Goal: Information Seeking & Learning: Find specific page/section

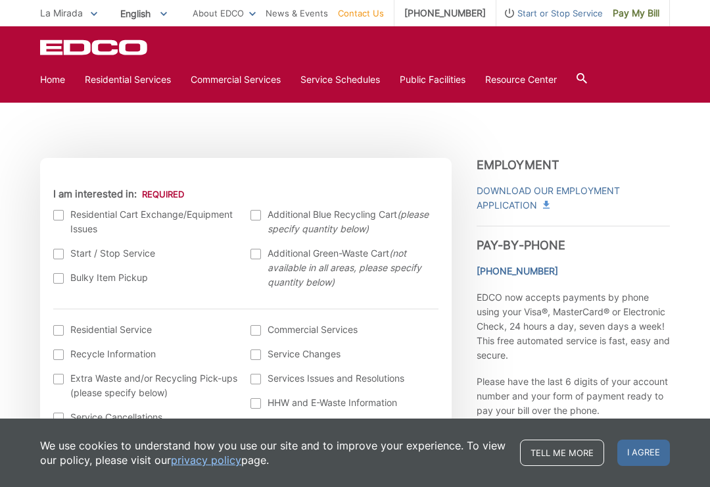
scroll to position [345, 0]
click at [402, 216] on em "(please specify quantity below)" at bounding box center [348, 221] width 161 height 26
click at [0, 0] on input "Additional Blue Recycling Cart (please specify quantity below)" at bounding box center [0, 0] width 0 height 0
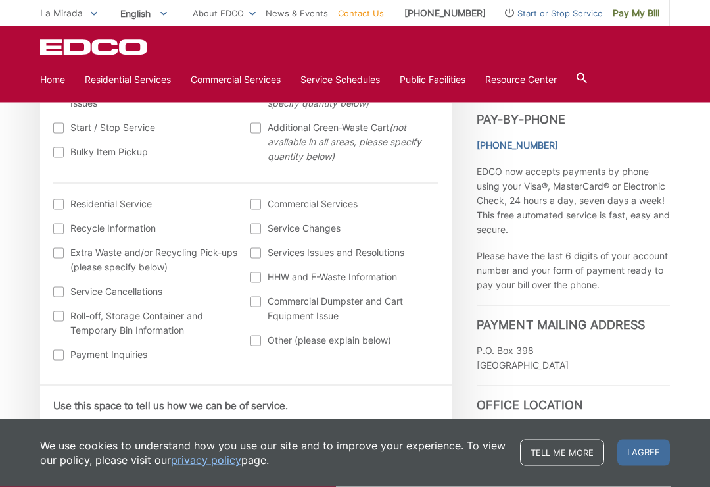
scroll to position [471, 0]
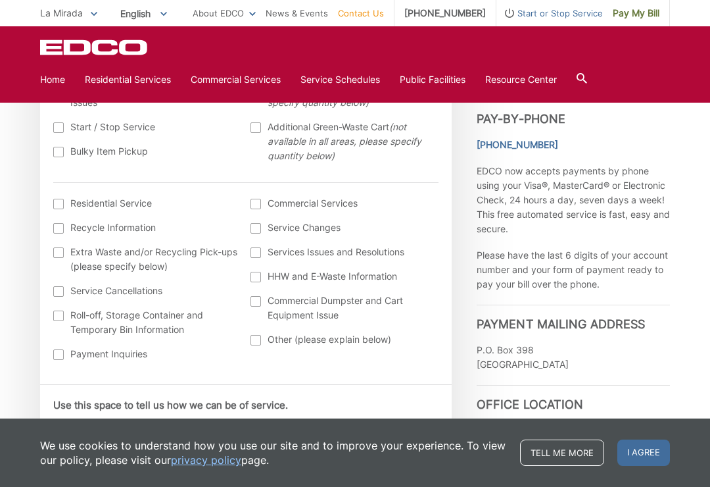
click at [57, 207] on div at bounding box center [58, 204] width 11 height 11
click at [0, 0] on input "I am interested in: (continued) *" at bounding box center [0, 0] width 0 height 0
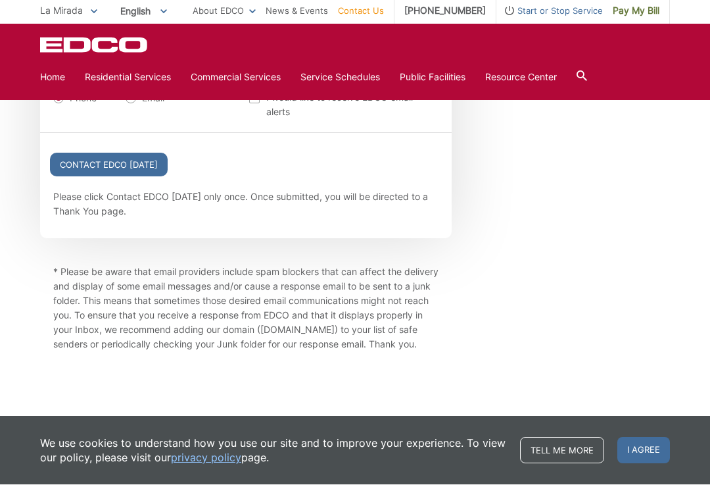
scroll to position [1618, 0]
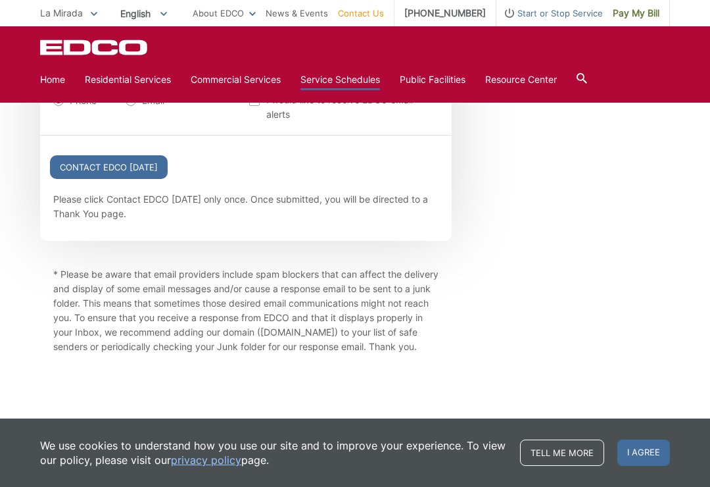
click at [380, 87] on link "Service Schedules" at bounding box center [341, 79] width 80 height 14
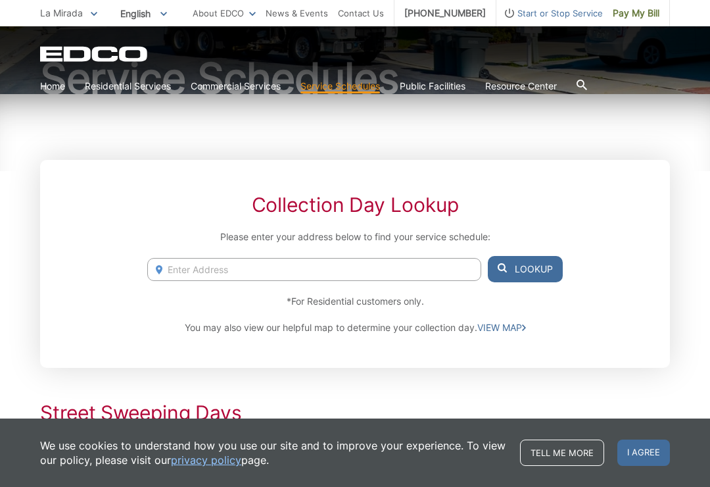
scroll to position [137, 0]
click at [447, 279] on input "Enter Address" at bounding box center [314, 268] width 334 height 23
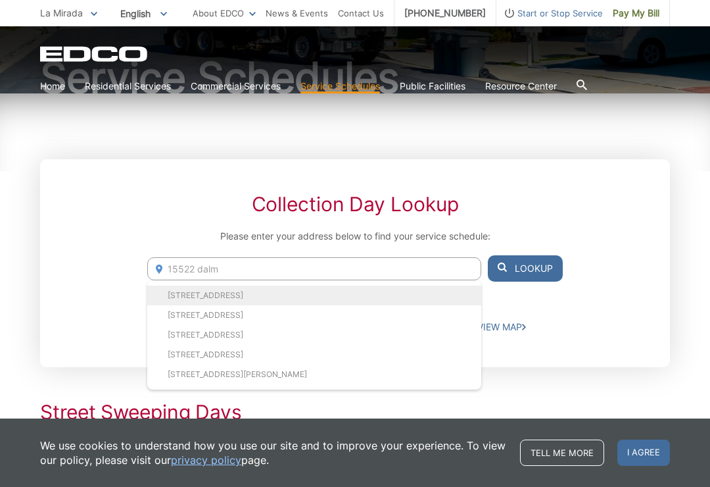
click at [330, 297] on li "15522 Dalmatian Ave, La Mirada, CA, 90638" at bounding box center [314, 295] width 334 height 20
type input "15522 Dalmatian Ave, La Mirada, CA, 90638"
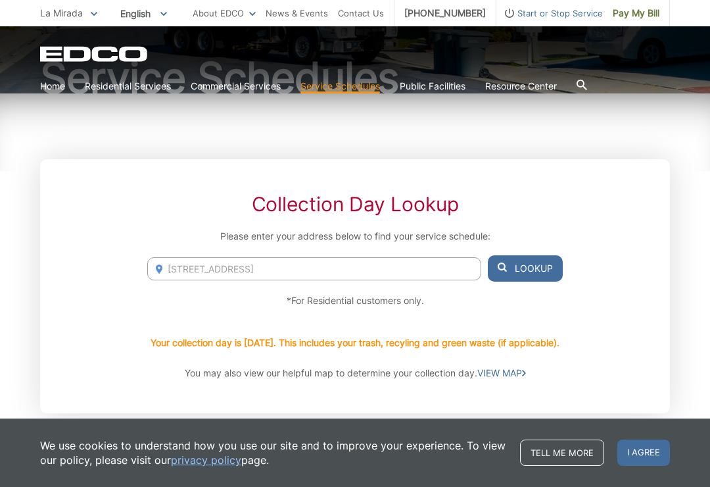
click at [555, 267] on button "Lookup" at bounding box center [525, 268] width 75 height 26
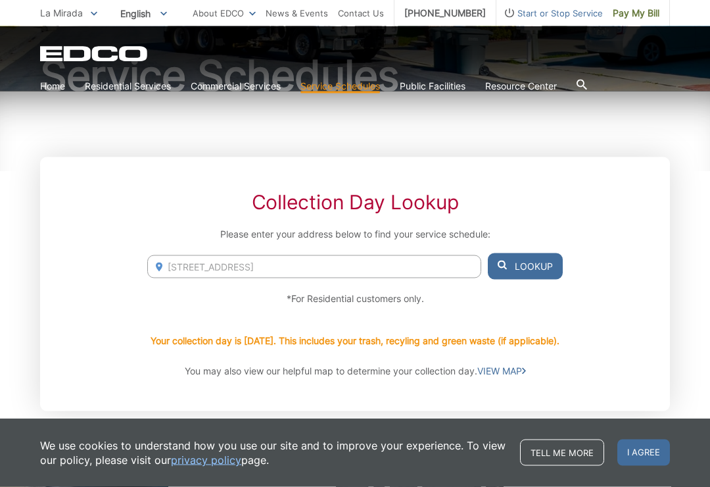
scroll to position [142, 0]
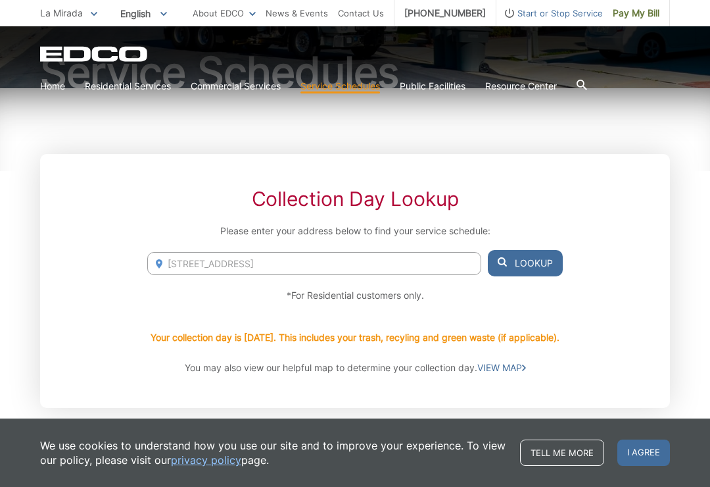
click at [535, 251] on button "Lookup" at bounding box center [525, 263] width 75 height 26
click at [541, 257] on button "Lookup" at bounding box center [525, 263] width 75 height 26
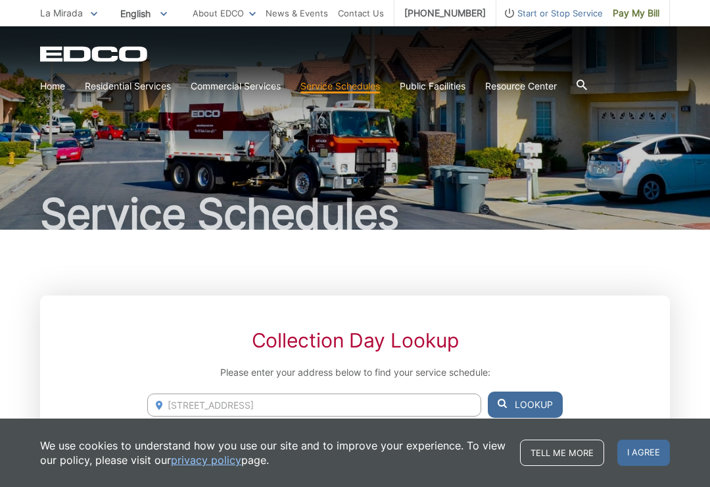
scroll to position [0, 0]
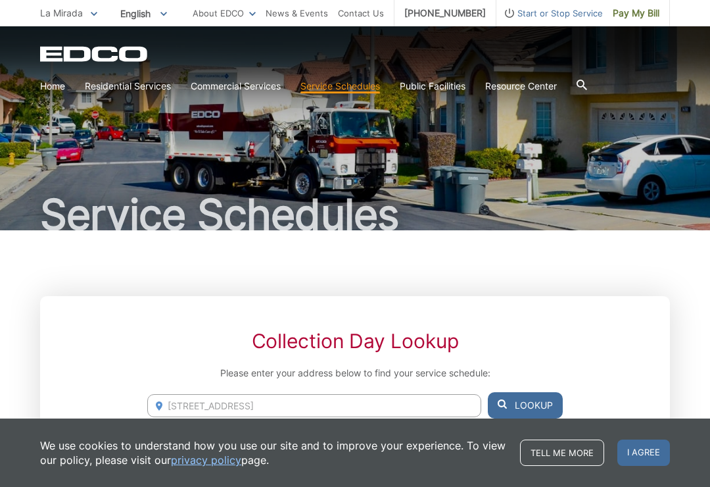
click at [45, 11] on span "La Mirada" at bounding box center [61, 12] width 43 height 11
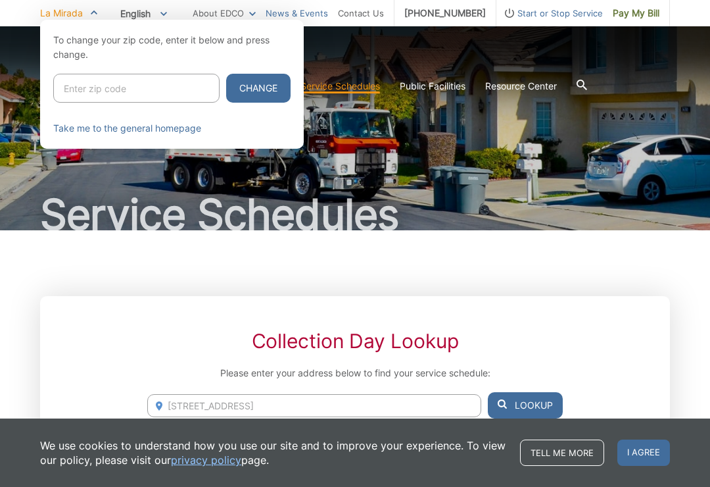
click at [301, 11] on link "News & Events" at bounding box center [297, 13] width 62 height 14
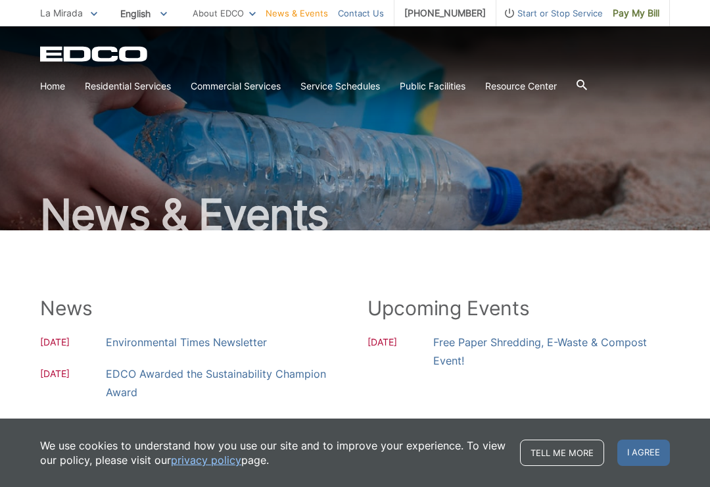
click at [384, 14] on link "Contact Us" at bounding box center [361, 13] width 46 height 14
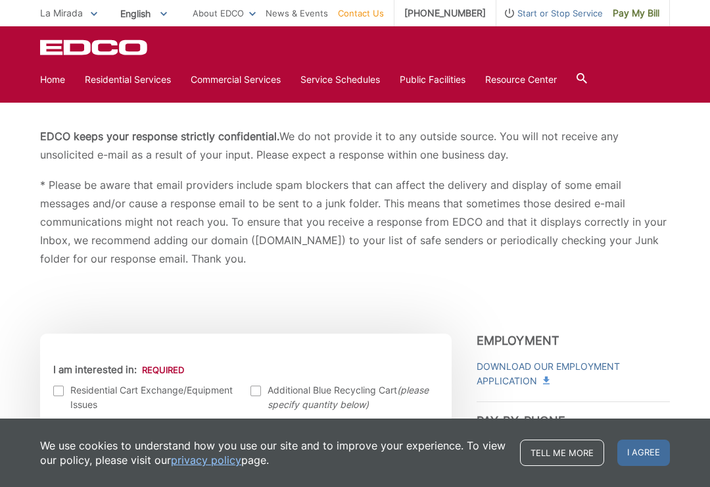
scroll to position [157, 0]
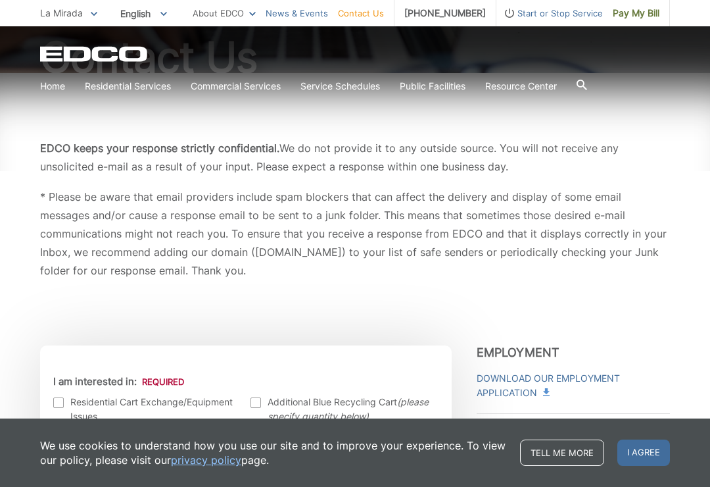
click at [320, 13] on link "News & Events" at bounding box center [297, 13] width 62 height 14
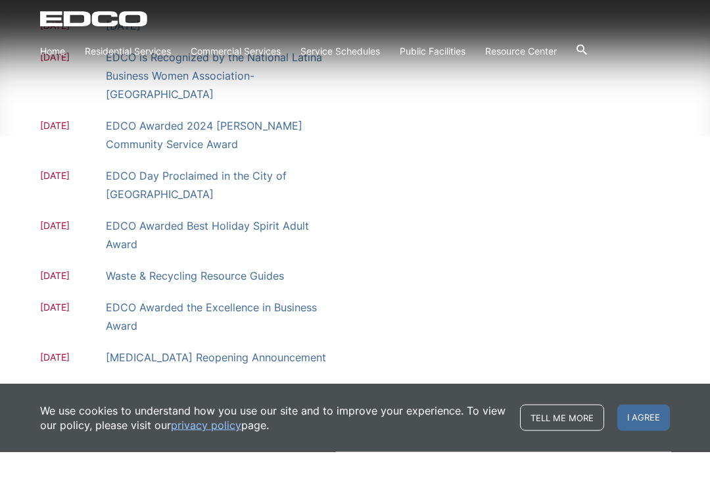
scroll to position [363, 0]
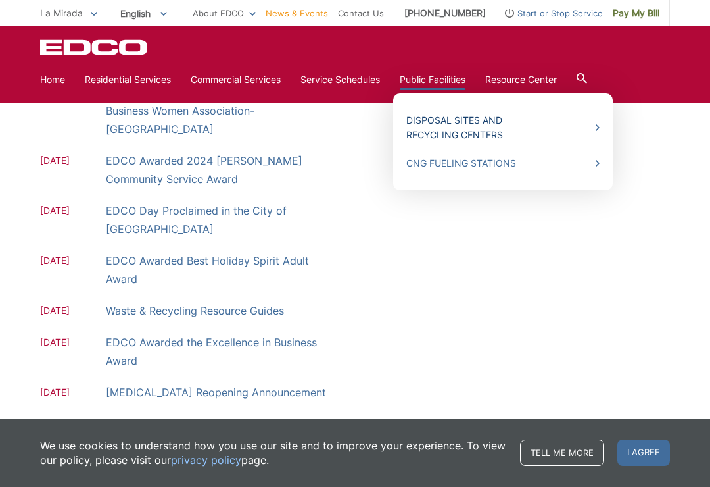
click at [589, 122] on link "Disposal Sites and Recycling Centers" at bounding box center [503, 127] width 193 height 29
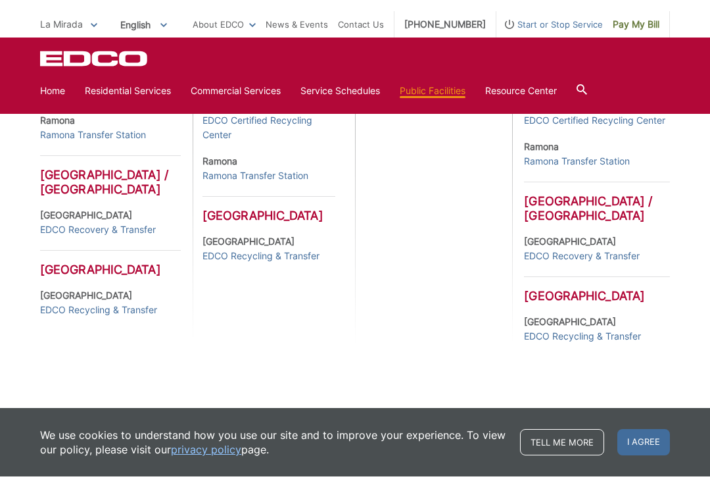
scroll to position [605, 0]
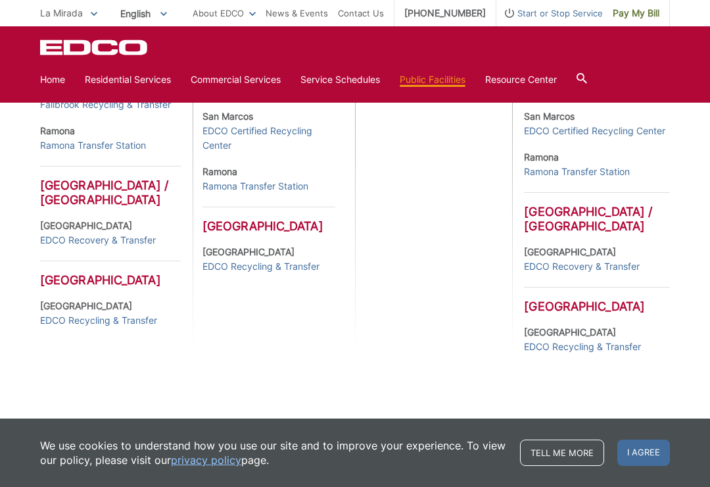
click at [263, 234] on h3 "[GEOGRAPHIC_DATA]" at bounding box center [269, 220] width 133 height 27
click at [286, 274] on link "EDCO Recycling & Transfer" at bounding box center [261, 266] width 117 height 14
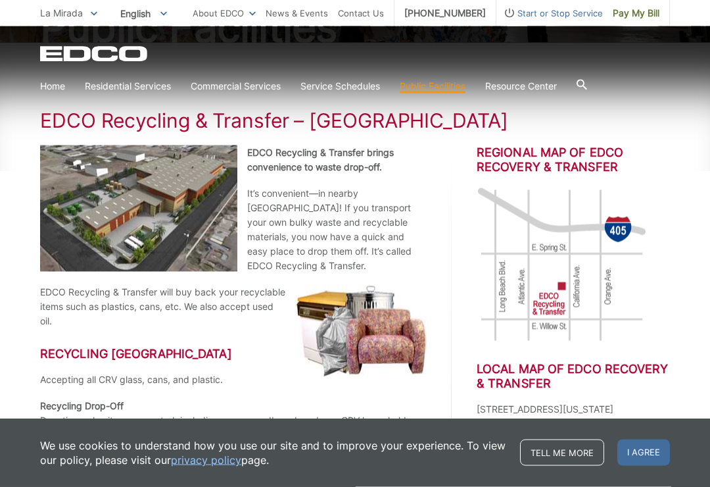
scroll to position [190, 0]
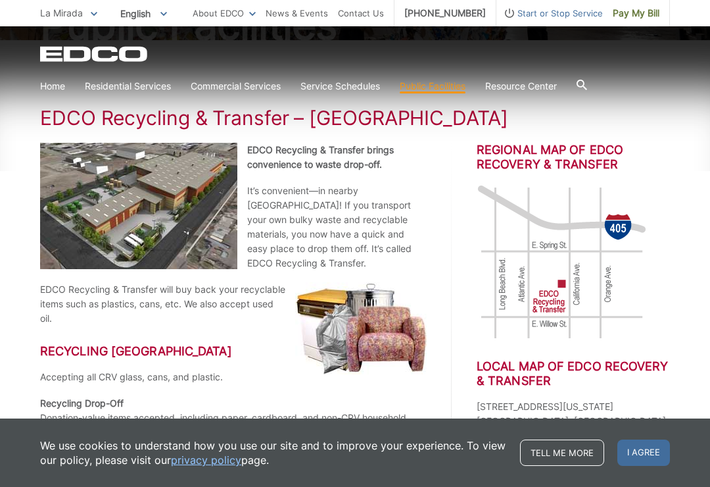
click at [401, 186] on p "It’s convenient—in nearby [GEOGRAPHIC_DATA]! If you transport your own bulky wa…" at bounding box center [233, 227] width 387 height 87
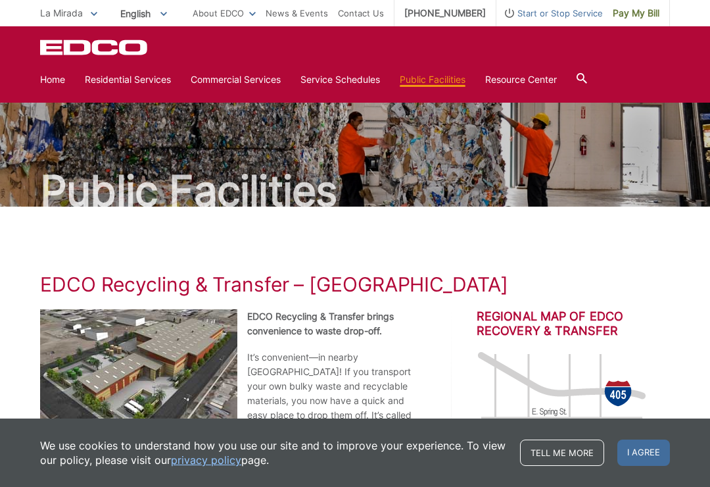
scroll to position [0, 0]
